Goal: Task Accomplishment & Management: Manage account settings

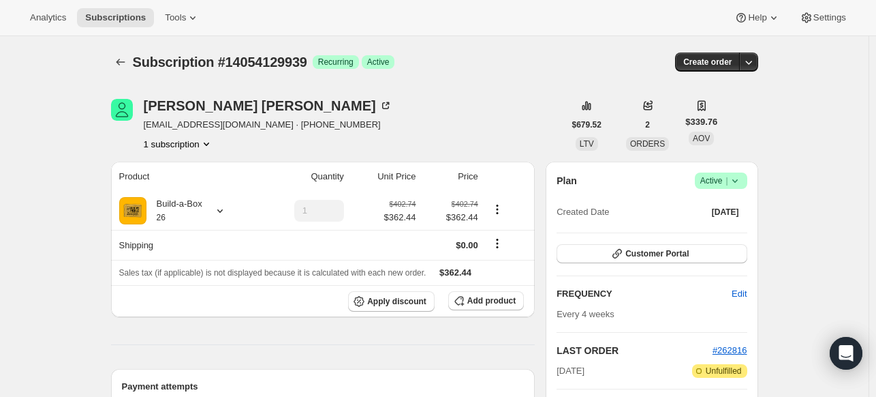
click at [741, 185] on icon at bounding box center [735, 181] width 14 height 14
click at [706, 230] on span "Cancel subscription" at bounding box center [719, 230] width 77 height 10
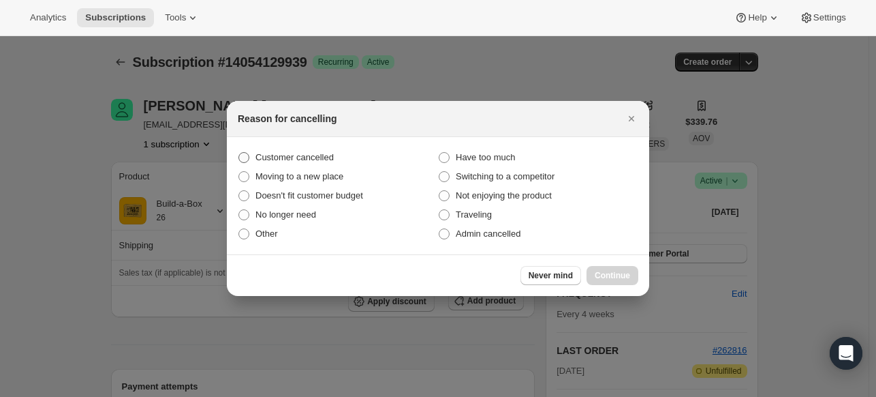
click at [326, 158] on span "Customer cancelled" at bounding box center [295, 157] width 78 height 10
click at [239, 153] on input "Customer cancelled" at bounding box center [238, 152] width 1 height 1
radio input "true"
click at [608, 274] on span "Continue" at bounding box center [612, 275] width 35 height 11
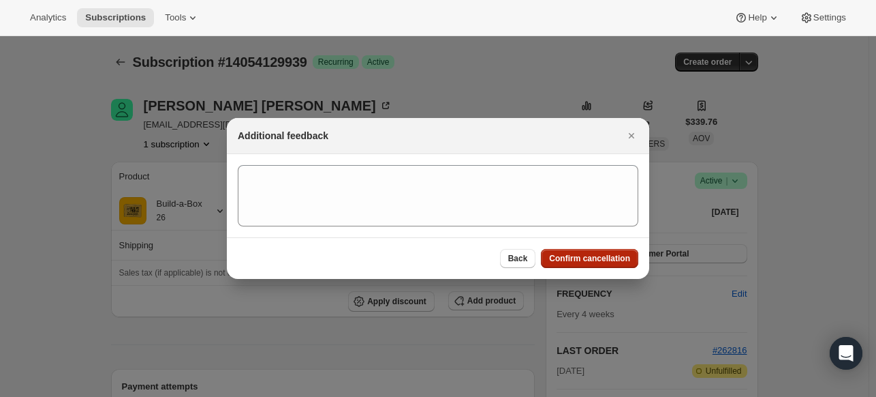
click at [599, 260] on span "Confirm cancellation" at bounding box center [589, 258] width 81 height 11
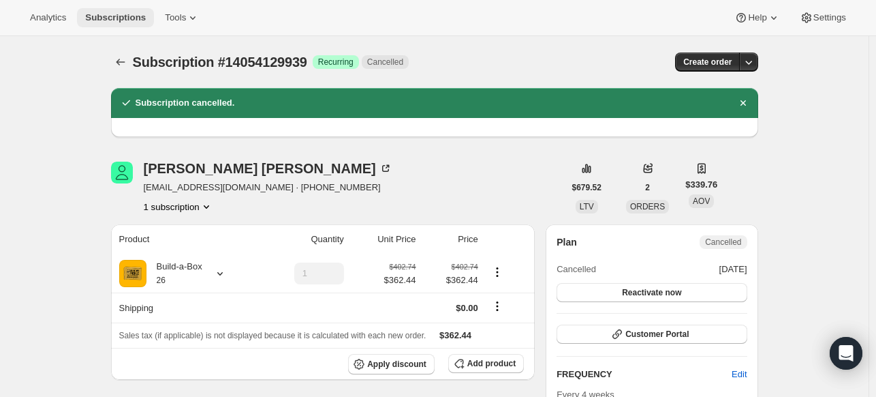
click at [108, 18] on span "Subscriptions" at bounding box center [115, 17] width 61 height 11
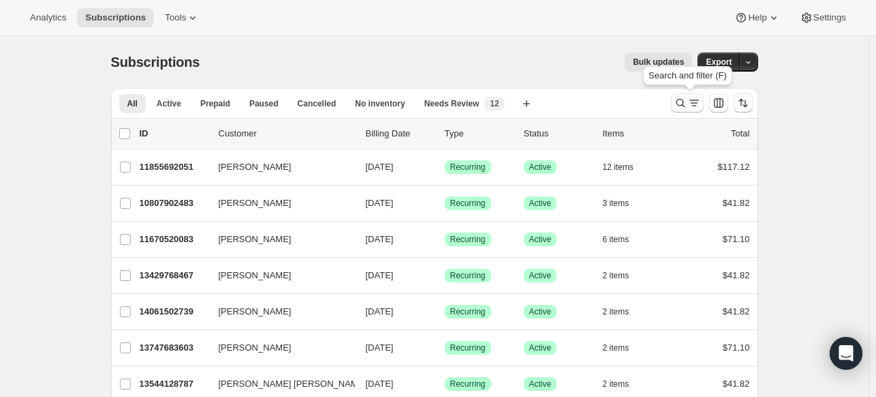
click at [678, 104] on icon "Search and filter results" at bounding box center [681, 103] width 14 height 14
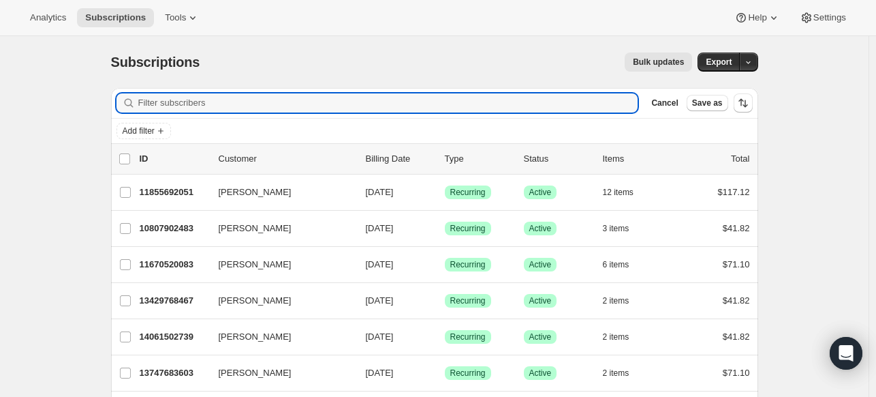
paste input "[PERSON_NAME][EMAIL_ADDRESS][PERSON_NAME][DOMAIN_NAME]"
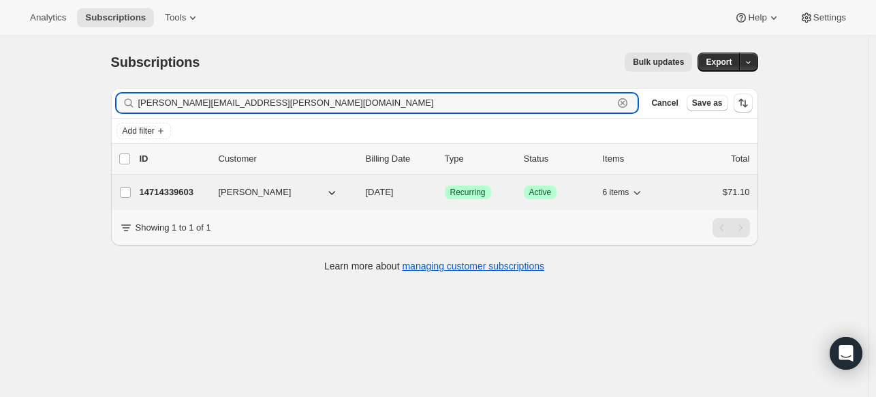
type input "[PERSON_NAME][EMAIL_ADDRESS][PERSON_NAME][DOMAIN_NAME]"
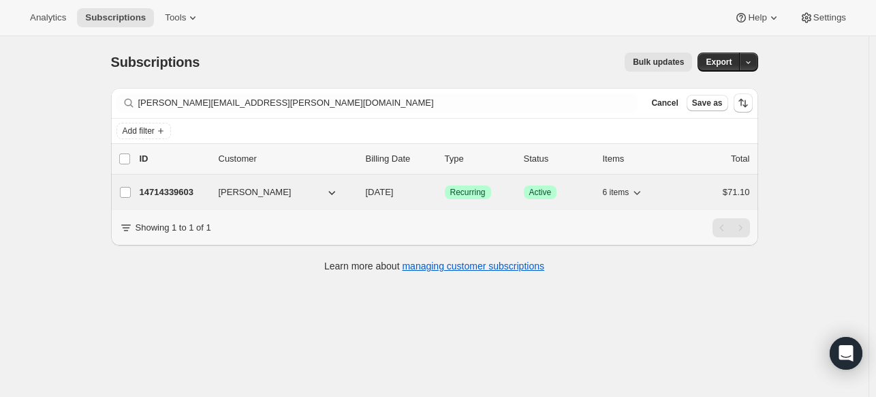
click at [201, 190] on p "14714339603" at bounding box center [174, 192] width 68 height 14
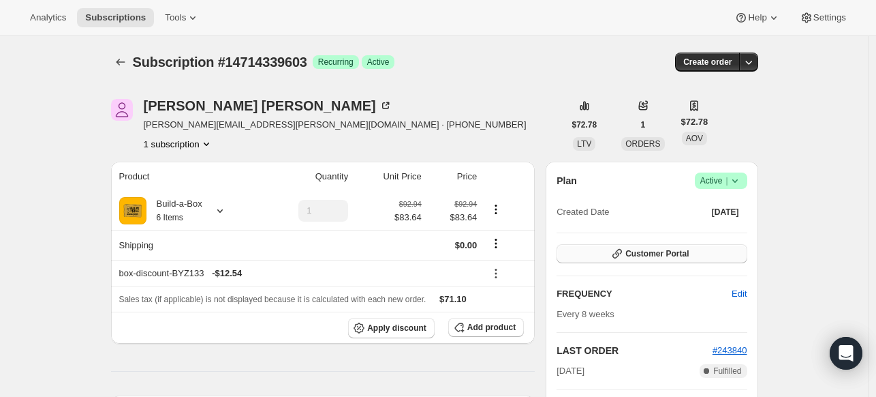
click at [649, 251] on span "Customer Portal" at bounding box center [657, 253] width 63 height 11
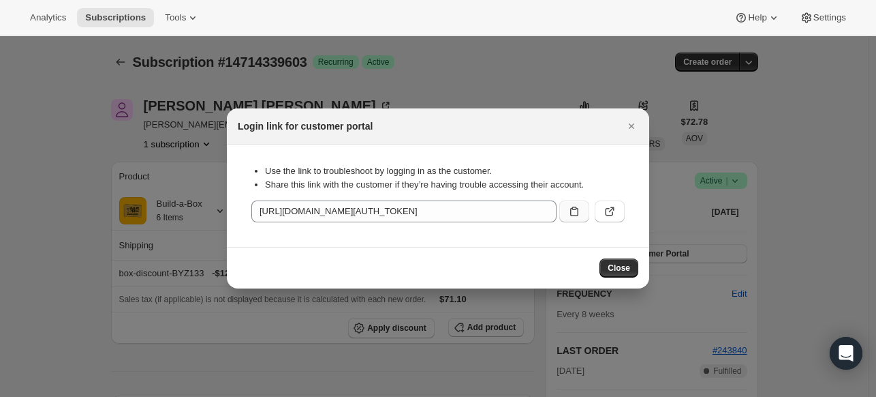
click at [581, 209] on button ":rsu:" at bounding box center [574, 211] width 30 height 22
click at [142, 18] on span "Subscriptions" at bounding box center [115, 17] width 61 height 11
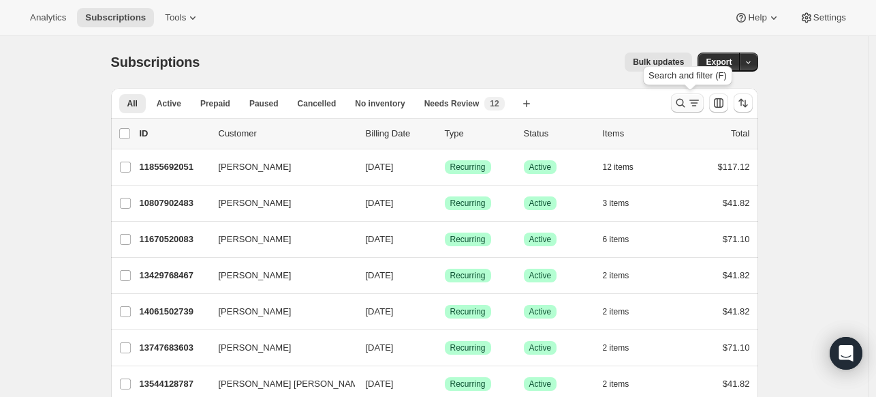
click at [687, 105] on icon "Search and filter results" at bounding box center [681, 103] width 14 height 14
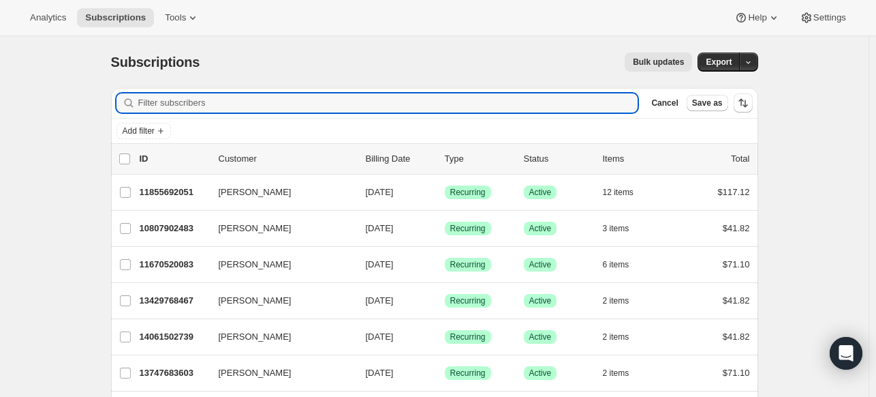
paste input "[EMAIL_ADDRESS][DOMAIN_NAME]"
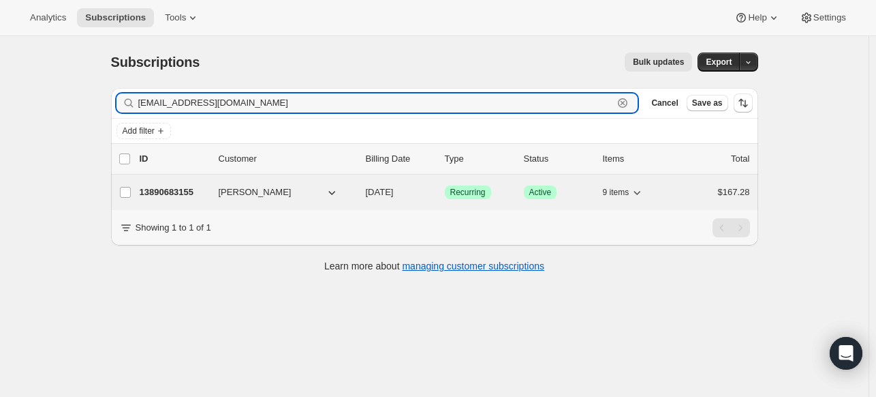
type input "[EMAIL_ADDRESS][DOMAIN_NAME]"
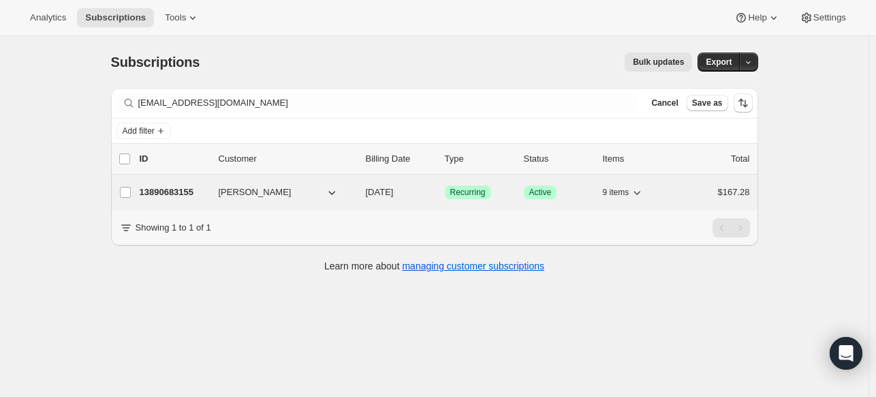
click at [185, 186] on p "13890683155" at bounding box center [174, 192] width 68 height 14
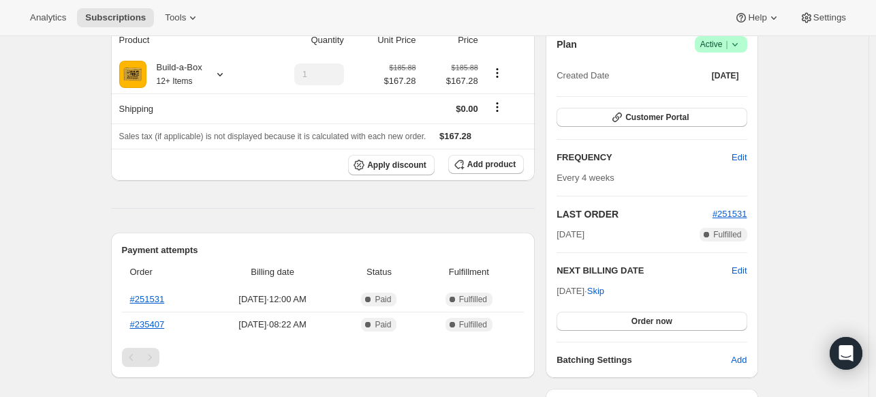
scroll to position [68, 0]
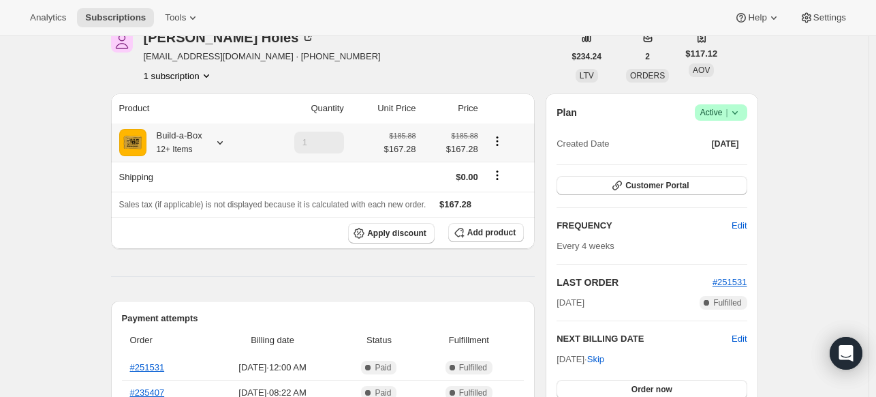
click at [224, 143] on icon at bounding box center [220, 143] width 14 height 14
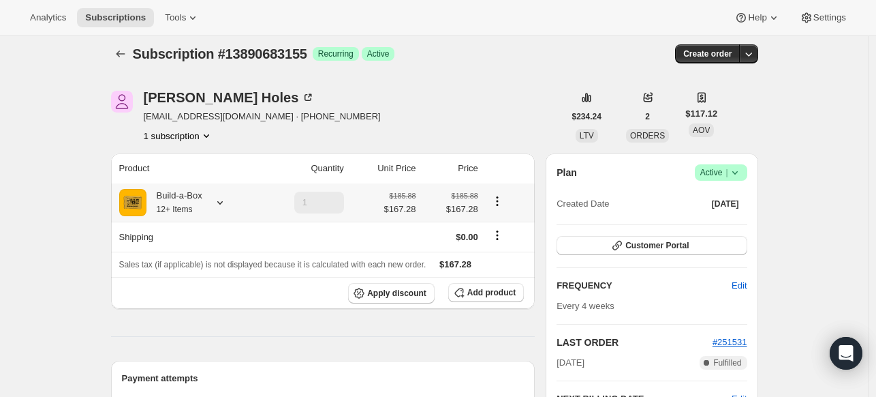
scroll to position [0, 0]
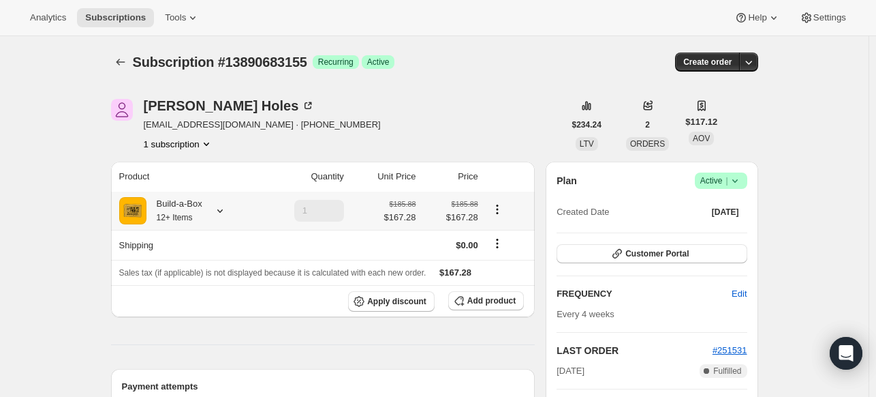
click at [227, 211] on icon at bounding box center [220, 211] width 14 height 14
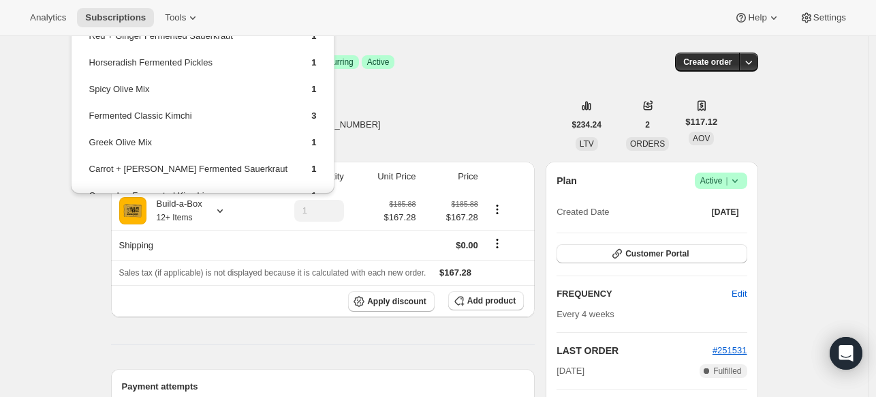
click at [388, 142] on div "[PERSON_NAME] [EMAIL_ADDRESS][DOMAIN_NAME] · [PHONE_NUMBER] 1 subscription" at bounding box center [337, 125] width 453 height 52
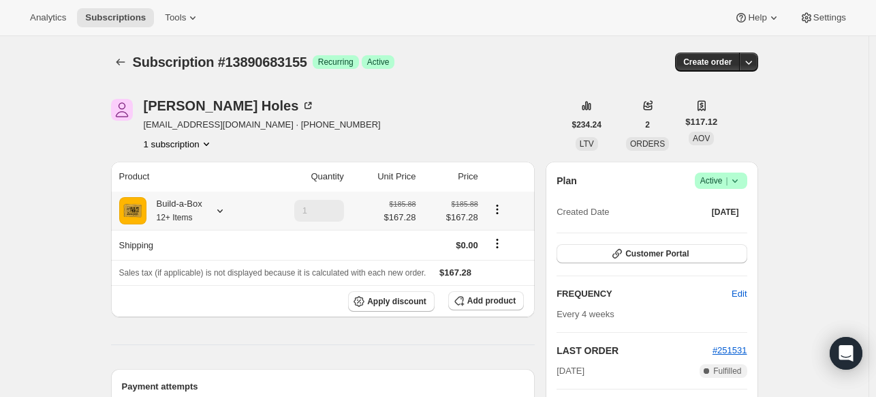
click at [223, 210] on icon at bounding box center [219, 210] width 5 height 3
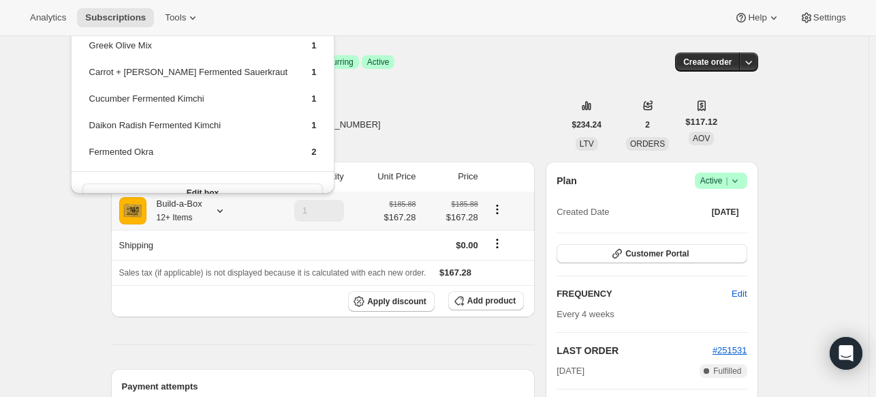
scroll to position [114, 0]
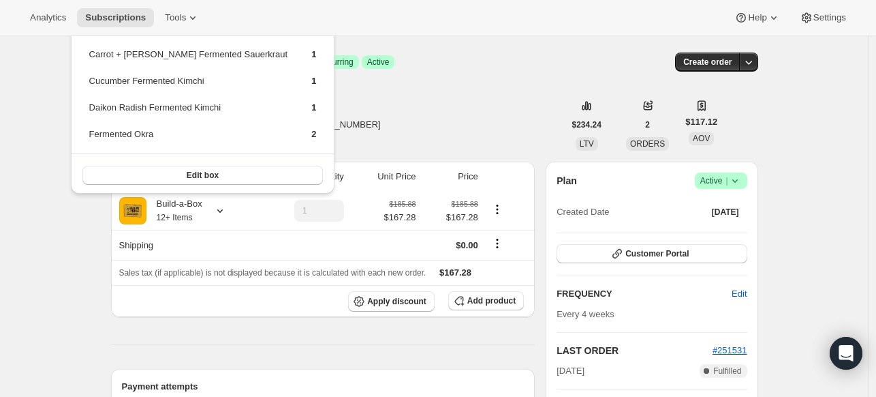
click at [370, 130] on div "[PERSON_NAME] [EMAIL_ADDRESS][DOMAIN_NAME] · [PHONE_NUMBER] 1 subscription" at bounding box center [337, 125] width 453 height 52
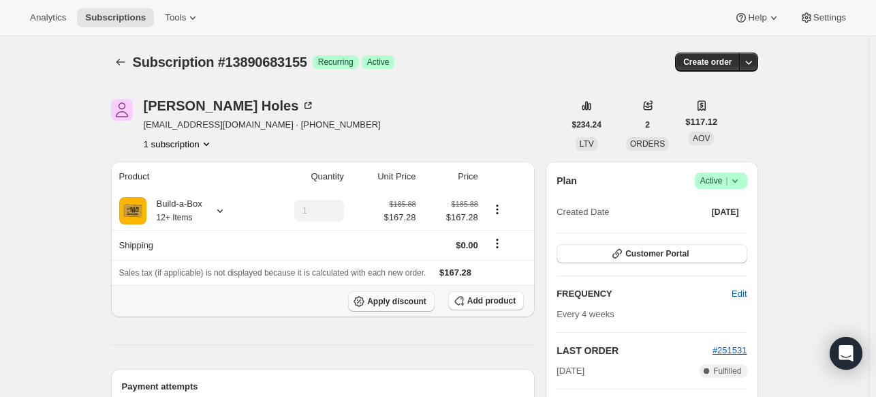
click at [422, 306] on button "Apply discount" at bounding box center [391, 301] width 87 height 20
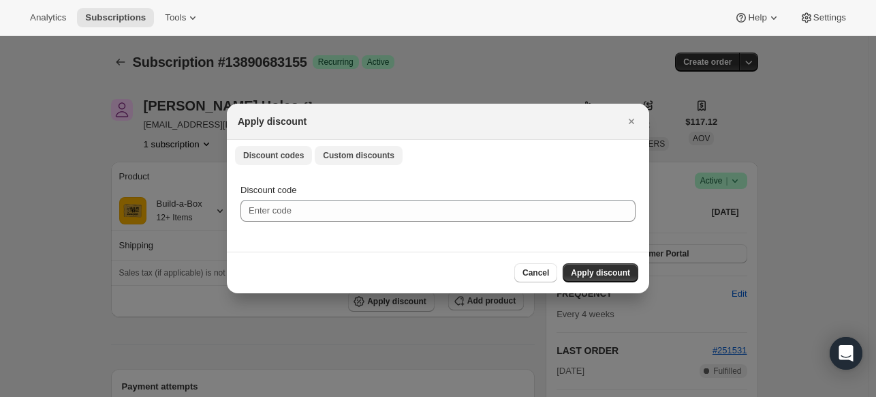
click at [322, 153] on button "Custom discounts" at bounding box center [359, 155] width 88 height 19
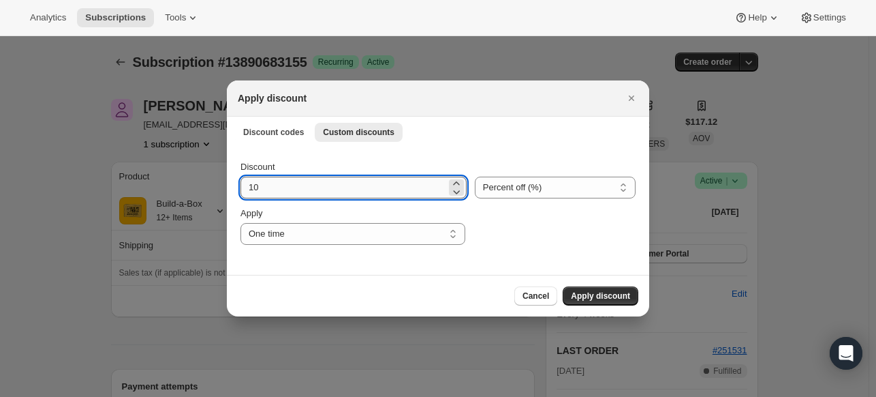
click at [305, 183] on input "10" at bounding box center [344, 187] width 206 height 22
drag, startPoint x: 301, startPoint y: 186, endPoint x: 228, endPoint y: 185, distance: 72.9
click at [228, 185] on div "Discount 10 Percent off (%) Amount off ($) Percent off (%) Apply One time Speci…" at bounding box center [438, 211] width 422 height 128
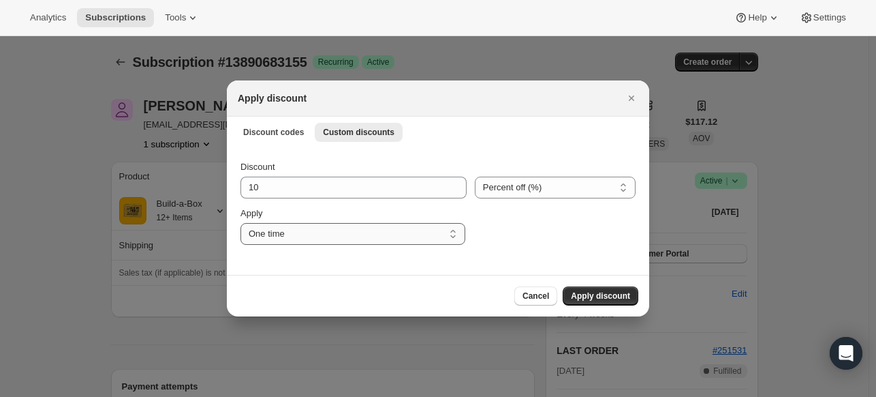
click at [273, 238] on select "One time Specify instances... Indefinitely" at bounding box center [353, 234] width 225 height 22
click at [591, 178] on select "Percent off (%) Amount off ($)" at bounding box center [555, 187] width 161 height 22
select select "fixed"
click at [477, 176] on select "Percent off (%) Amount off ($)" at bounding box center [555, 187] width 161 height 22
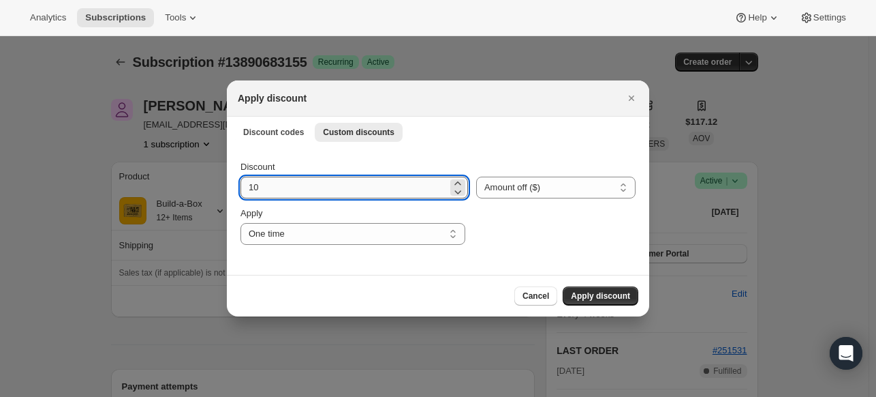
click at [313, 190] on input "10" at bounding box center [344, 187] width 207 height 22
type input "50.16"
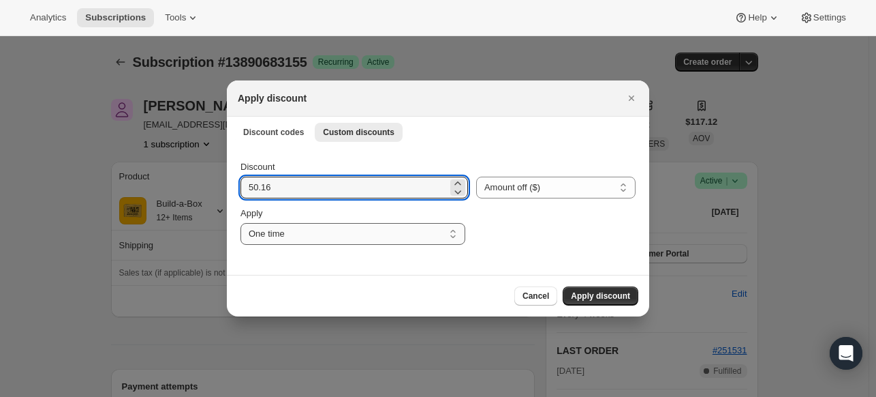
click at [311, 228] on select "One time Specify instances... Indefinitely" at bounding box center [353, 234] width 225 height 22
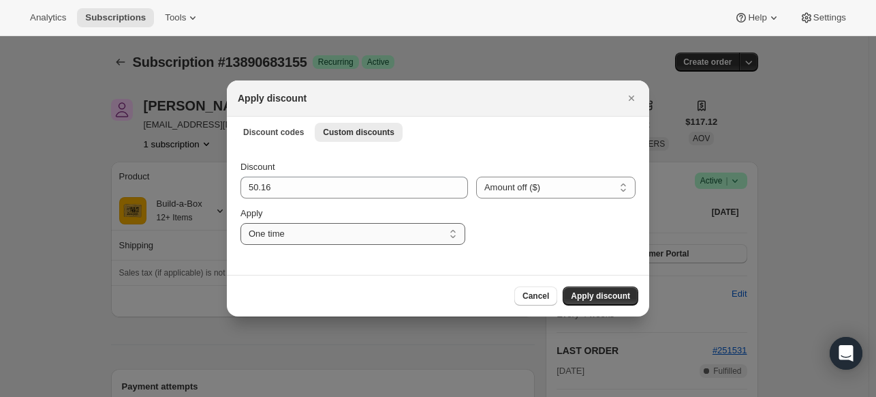
select select "indefinitely"
click at [241, 223] on select "One time Specify instances... Indefinitely" at bounding box center [353, 234] width 225 height 22
click at [602, 300] on span "Apply discount" at bounding box center [600, 295] width 59 height 11
